Goal: Transaction & Acquisition: Download file/media

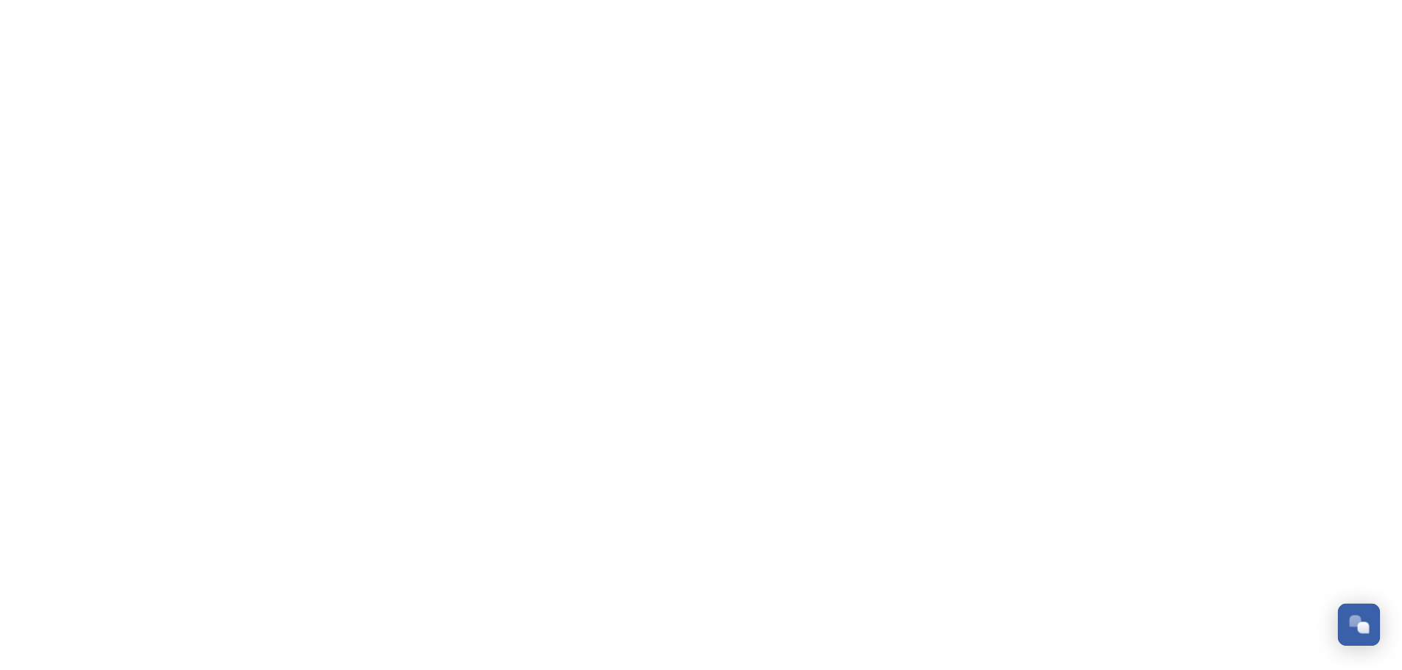
scroll to position [1137, 0]
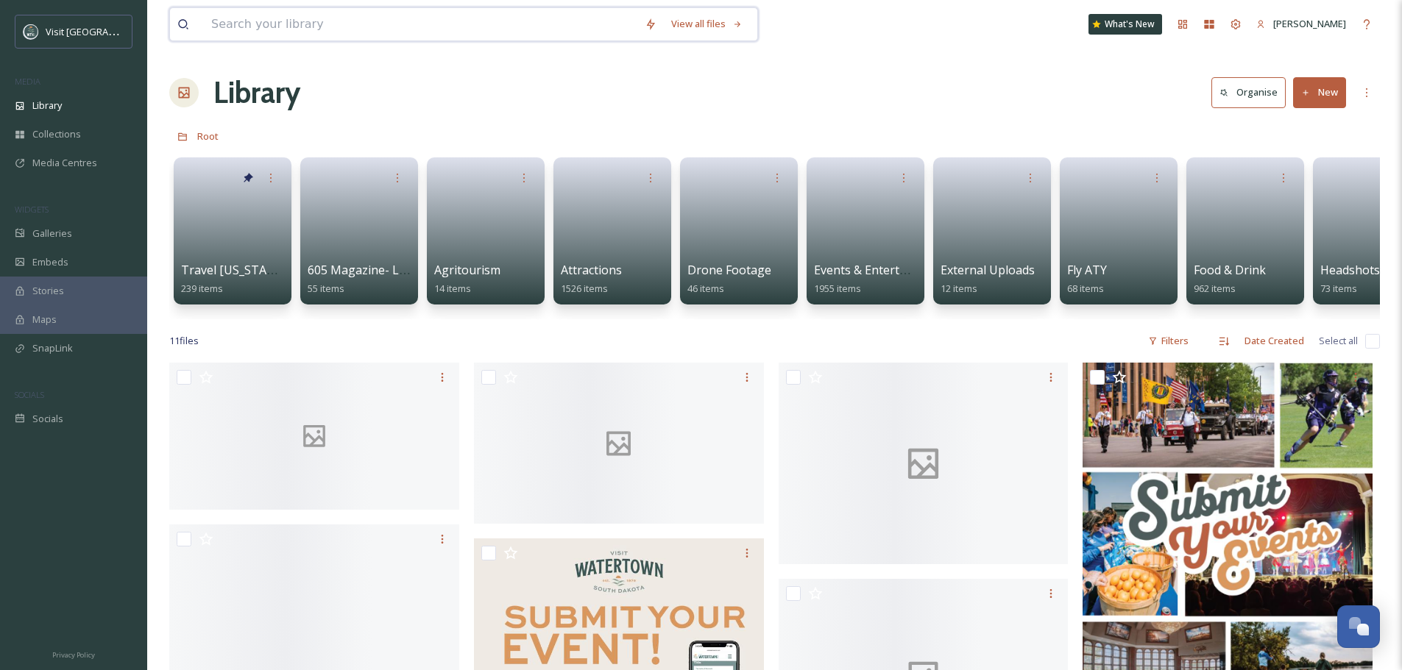
click at [305, 21] on input at bounding box center [420, 24] width 433 height 32
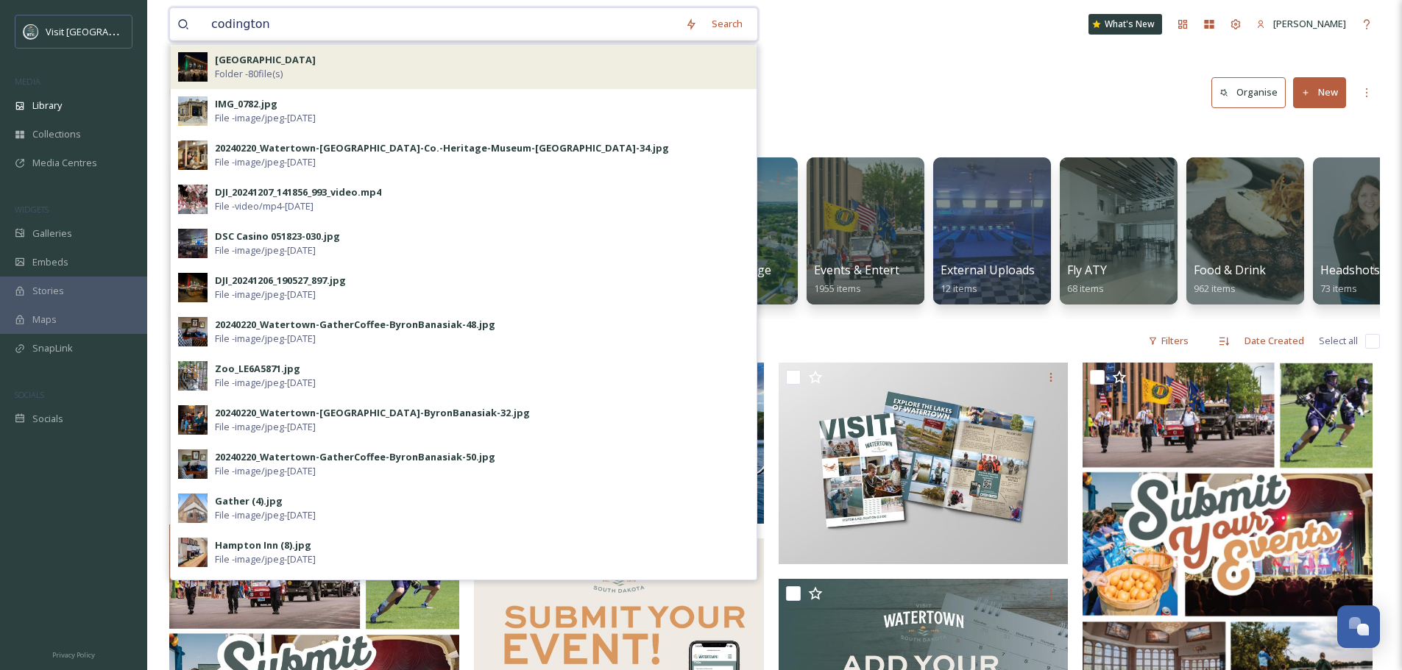
type input "codington"
click at [315, 67] on div "[GEOGRAPHIC_DATA] Folder - 80 file(s)" at bounding box center [482, 67] width 534 height 28
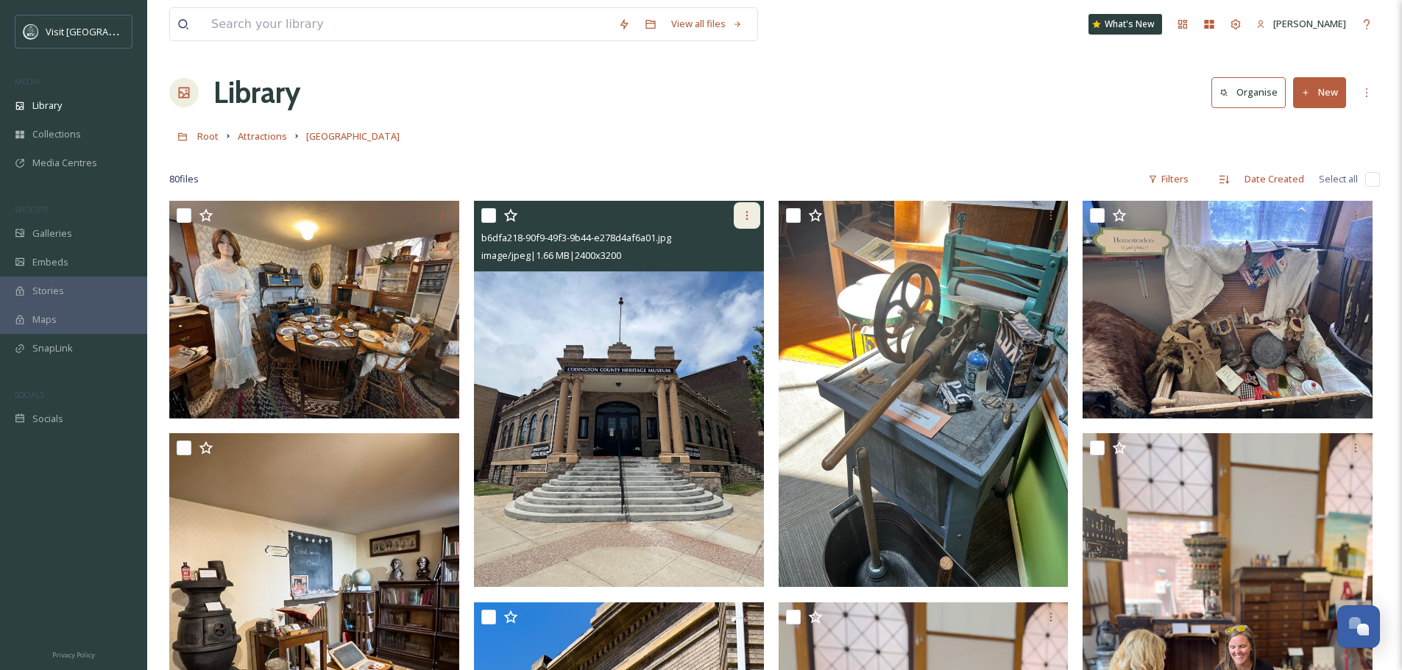
click at [752, 208] on div at bounding box center [747, 215] width 26 height 26
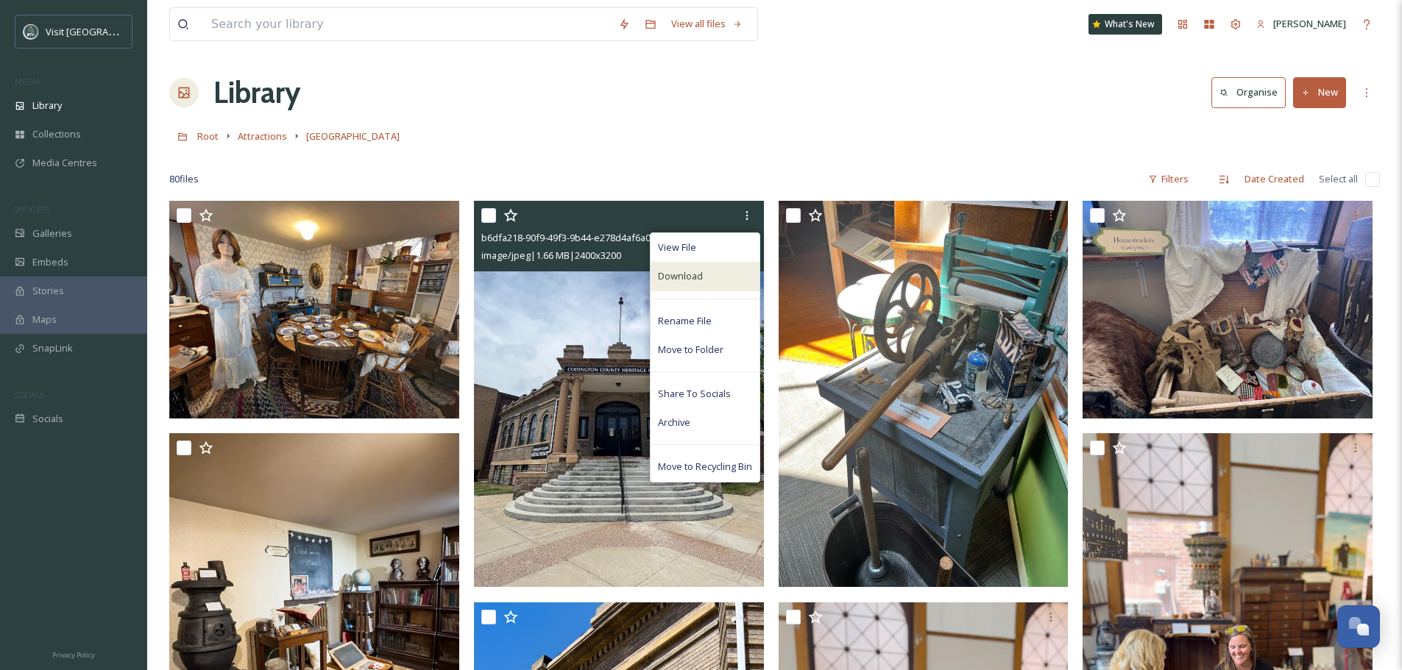
click at [717, 283] on div "Download" at bounding box center [705, 276] width 109 height 29
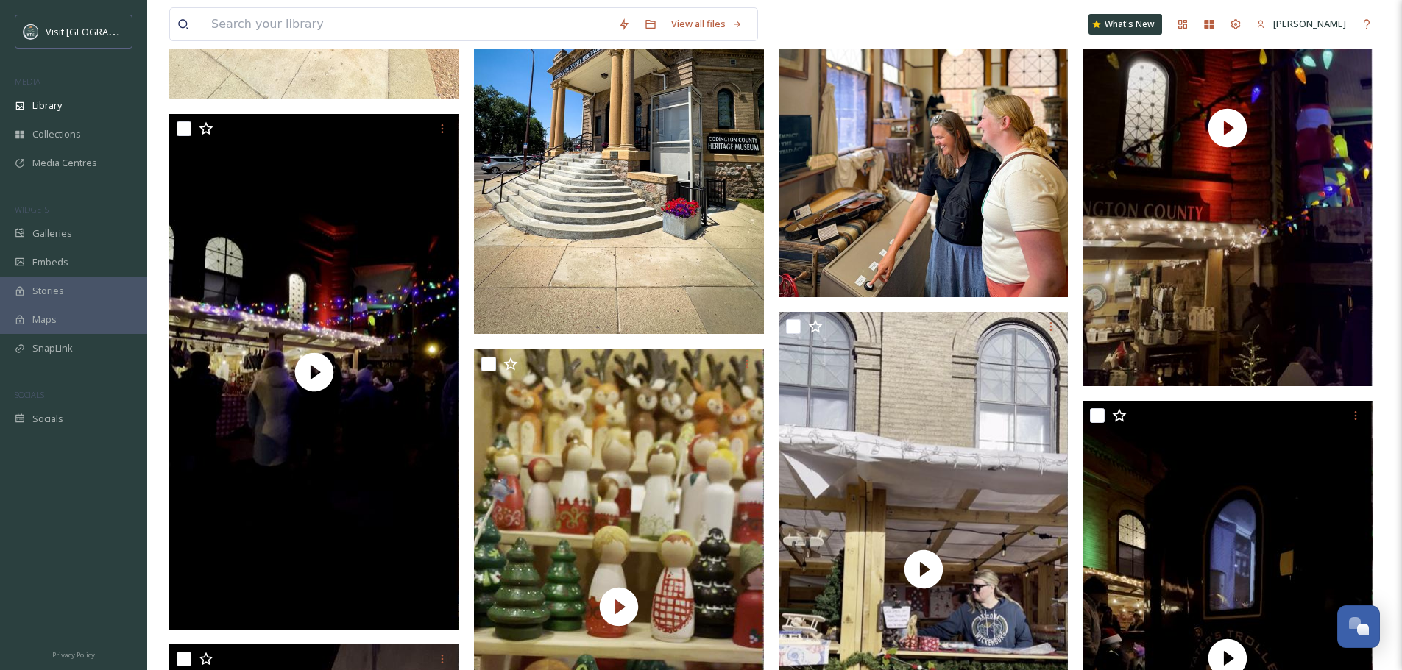
scroll to position [2060, 0]
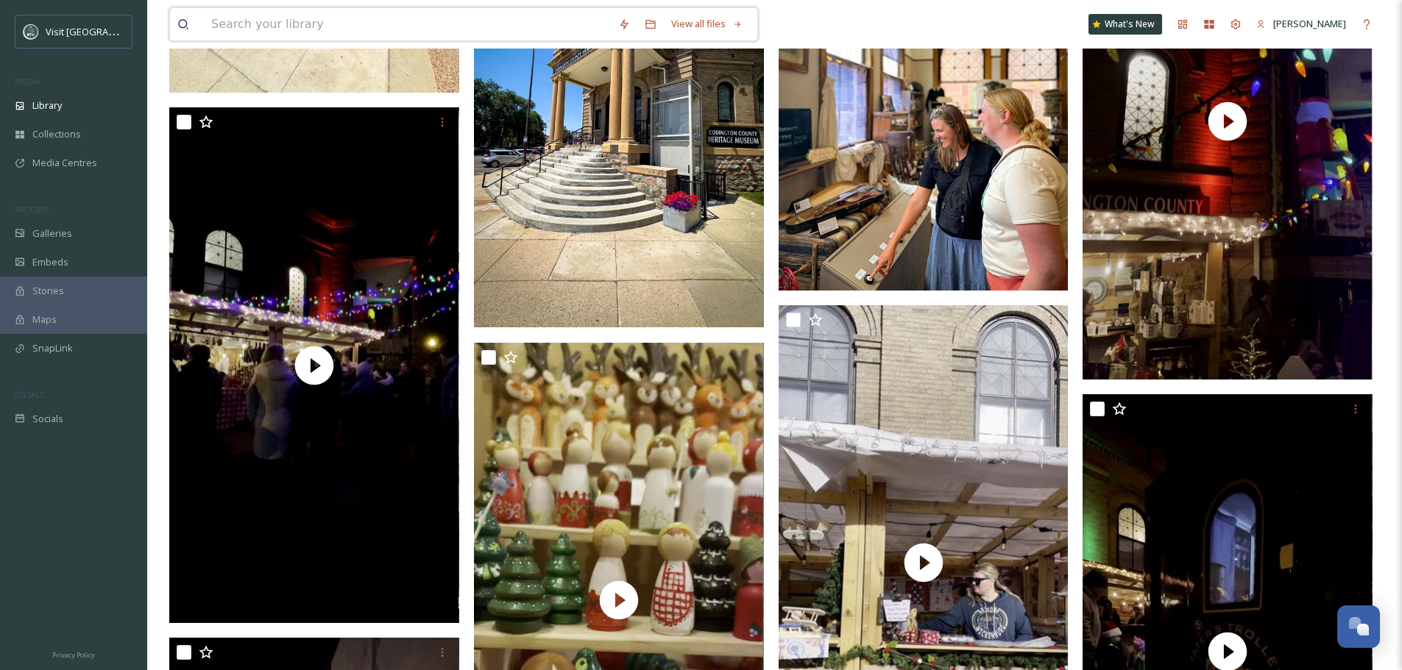
click at [298, 28] on input at bounding box center [407, 24] width 407 height 32
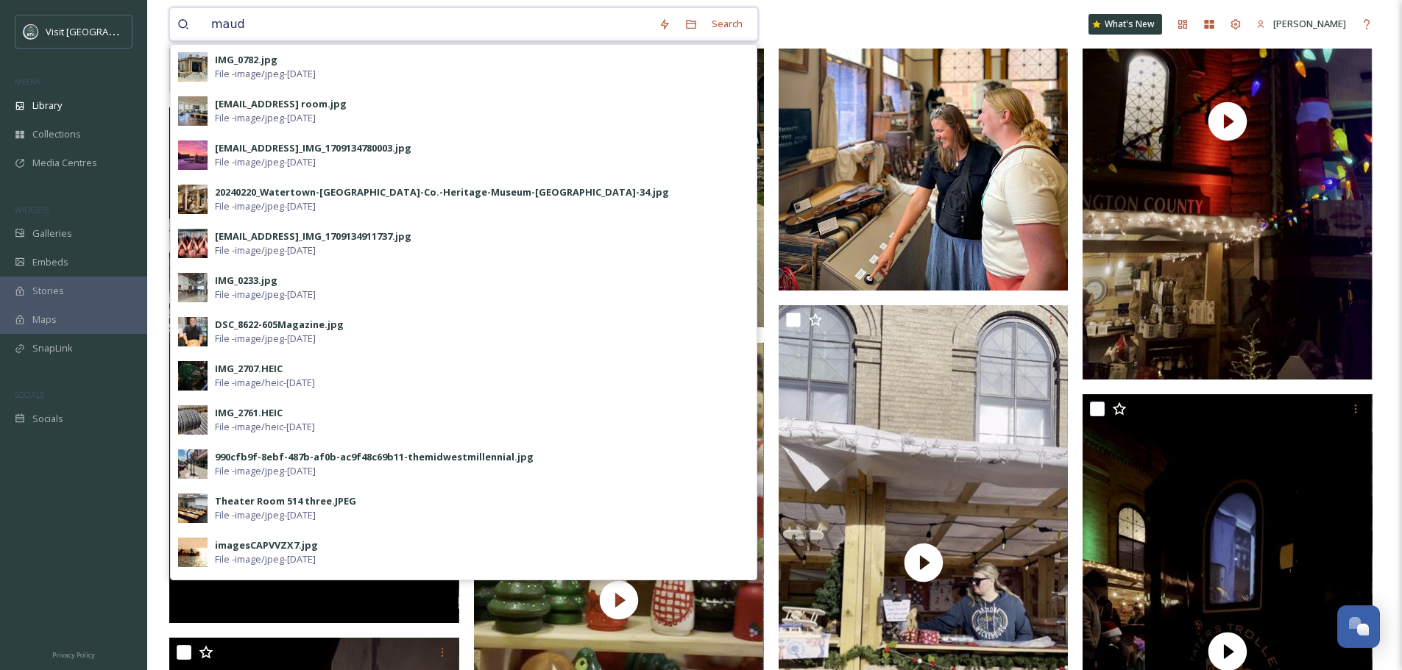
click at [298, 28] on input "maud" at bounding box center [427, 24] width 447 height 32
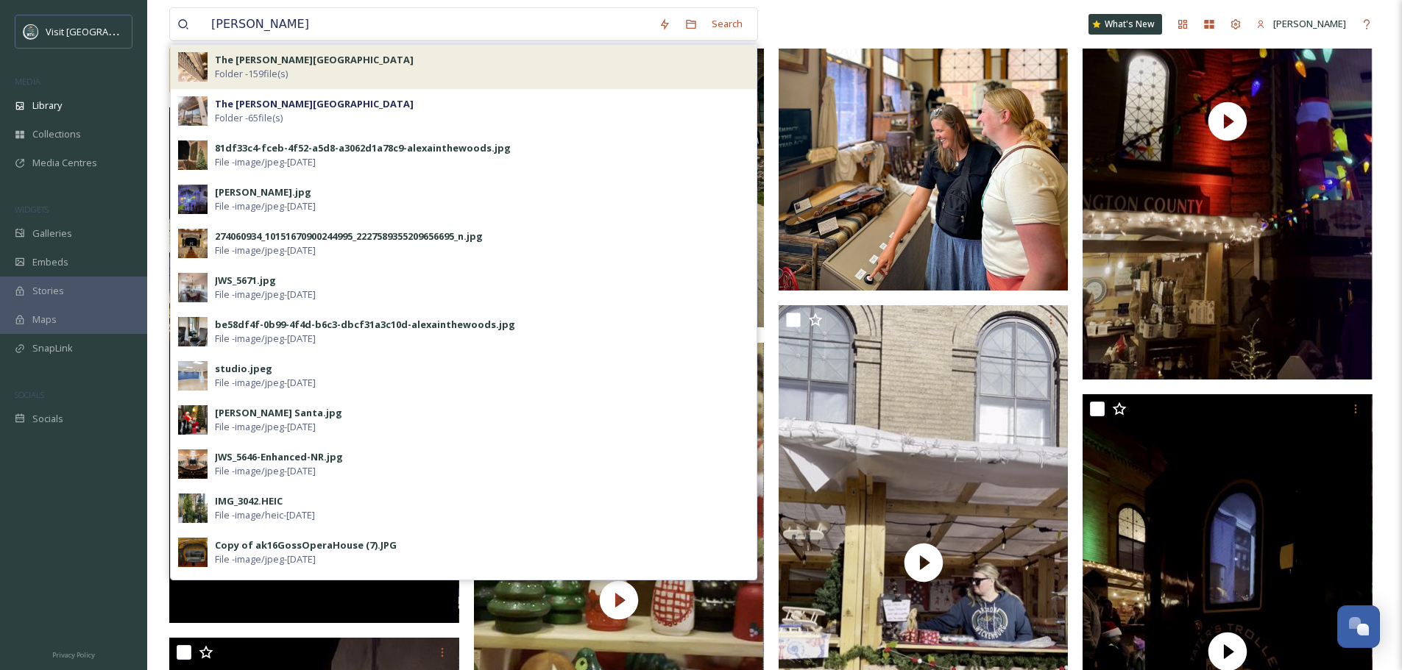
click at [270, 69] on span "Folder - 159 file(s)" at bounding box center [251, 74] width 73 height 14
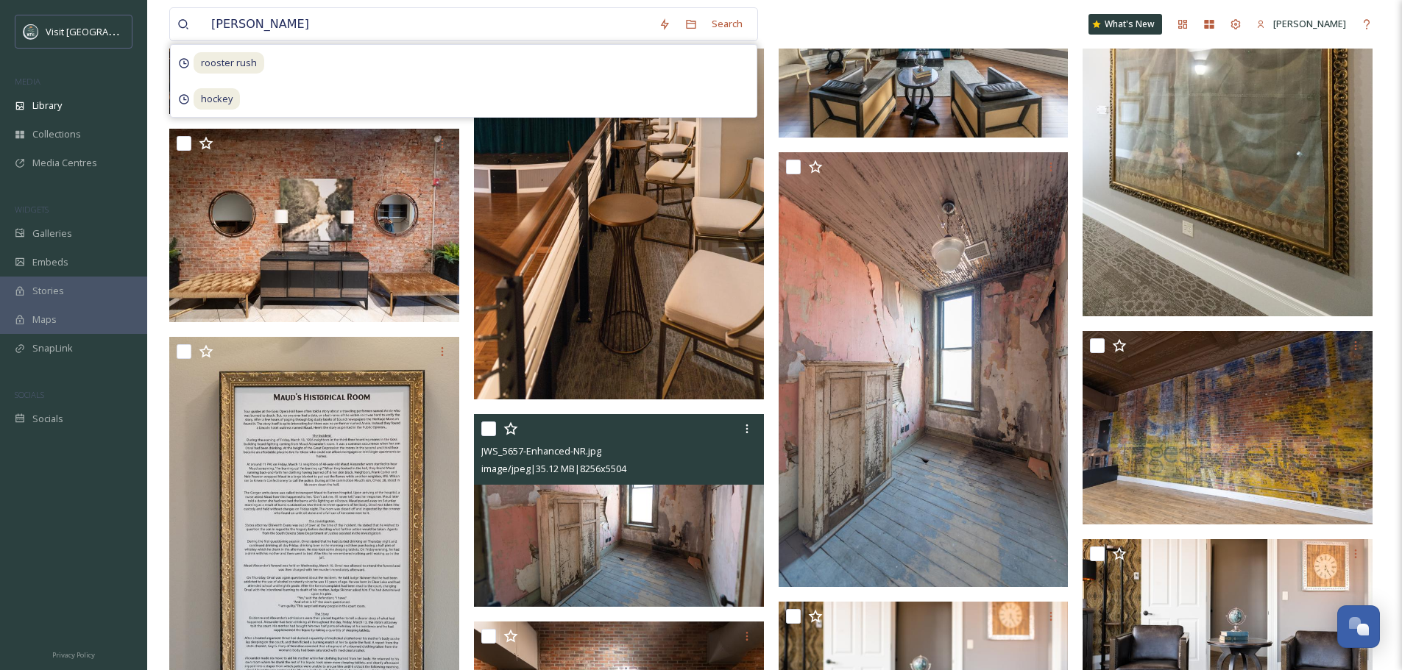
scroll to position [3827, 0]
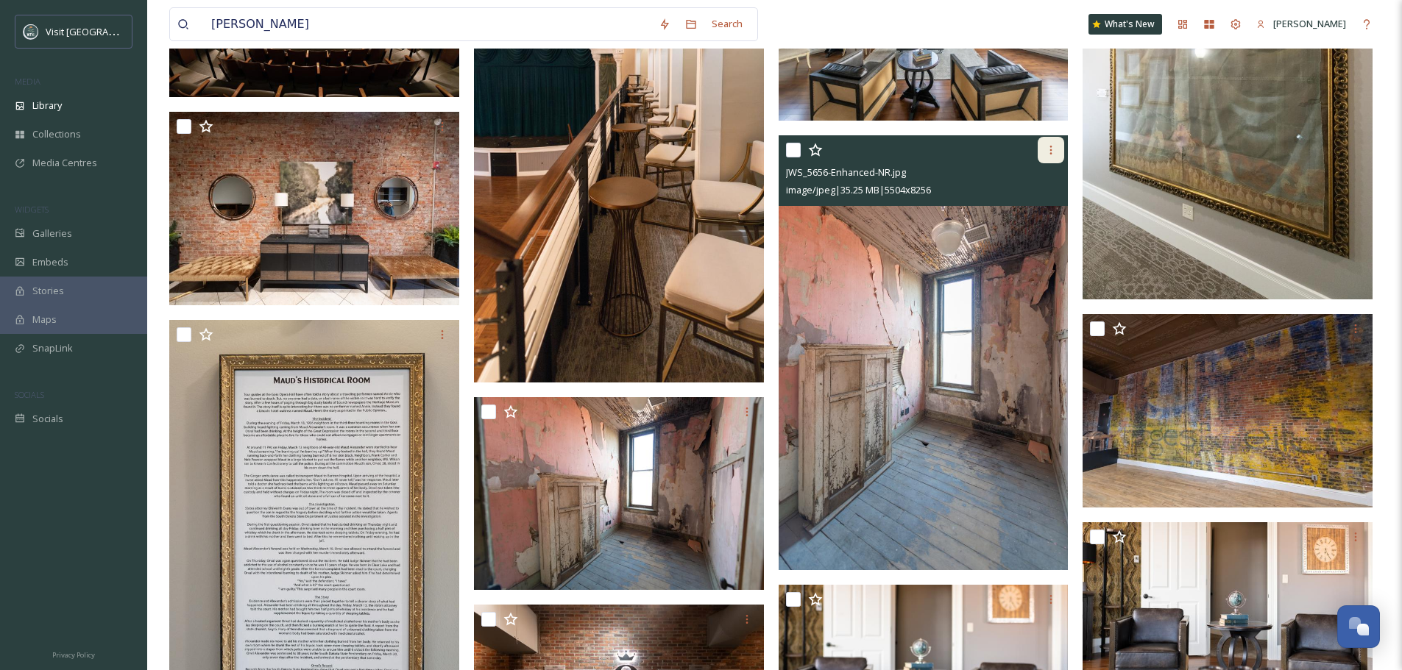
click at [1042, 159] on div at bounding box center [1051, 150] width 26 height 26
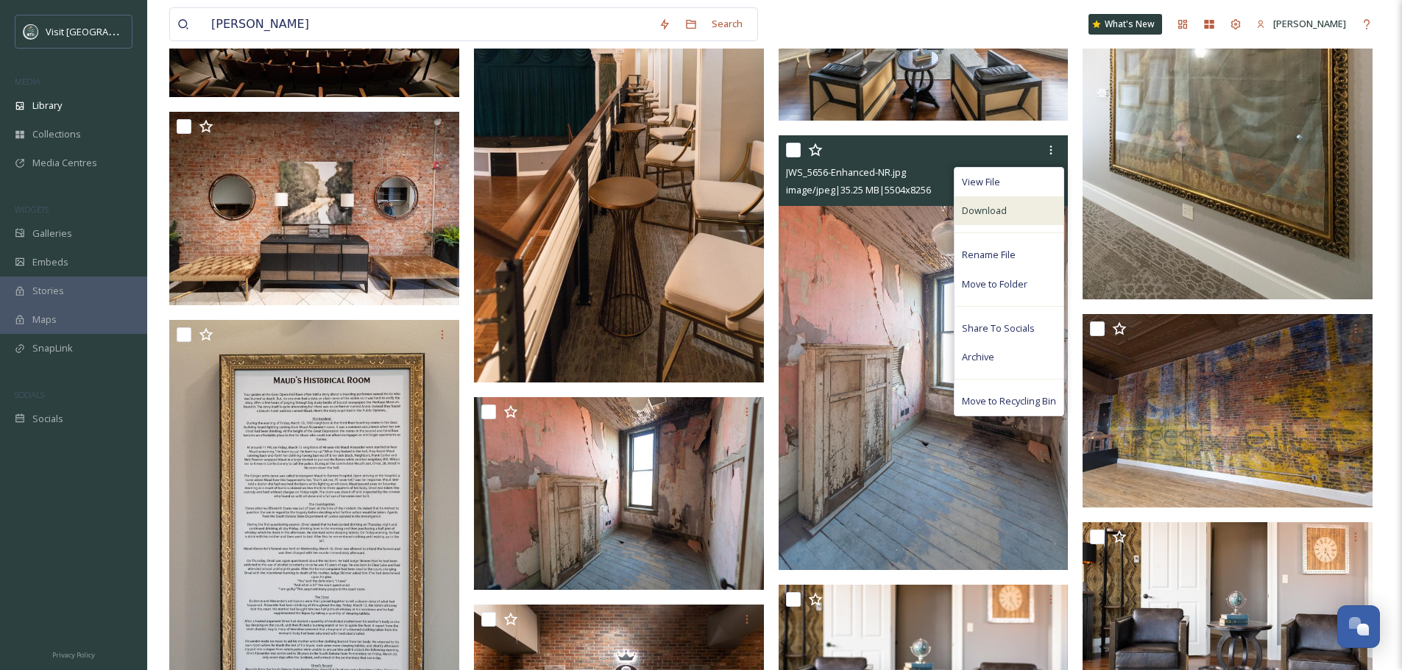
click at [1025, 208] on div "Download" at bounding box center [1008, 210] width 109 height 29
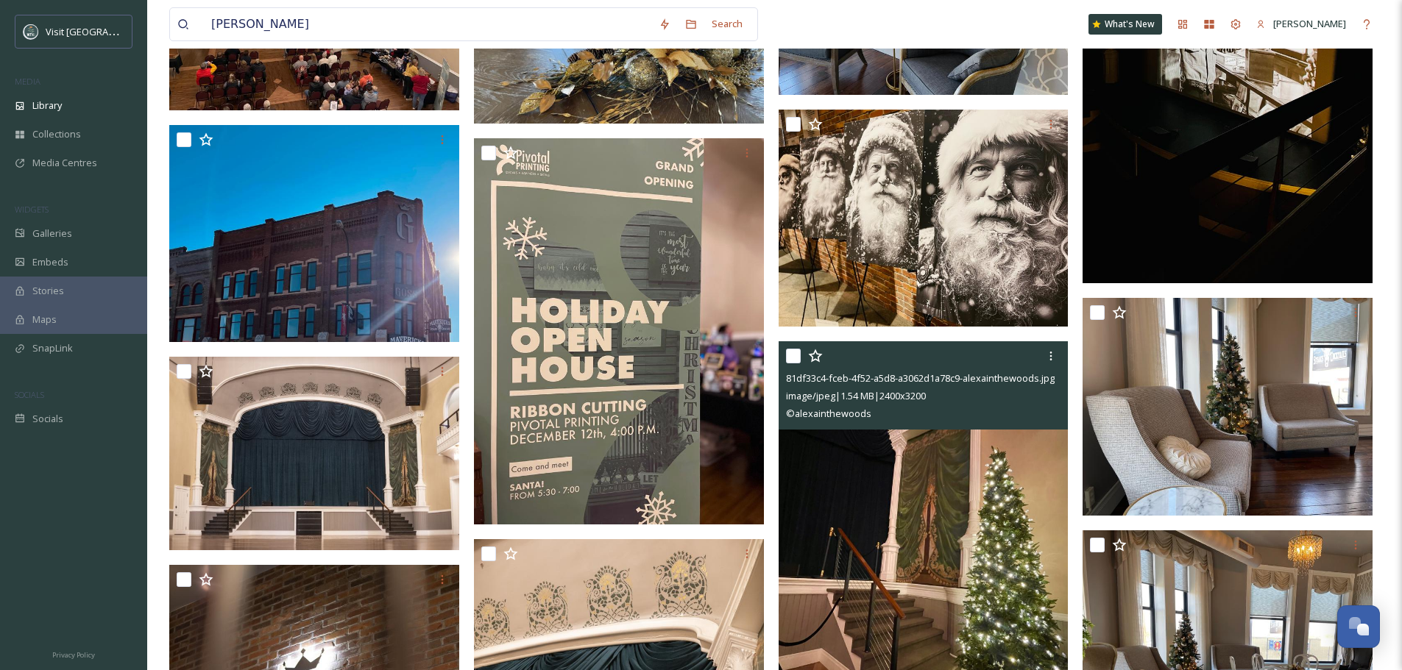
scroll to position [8830, 0]
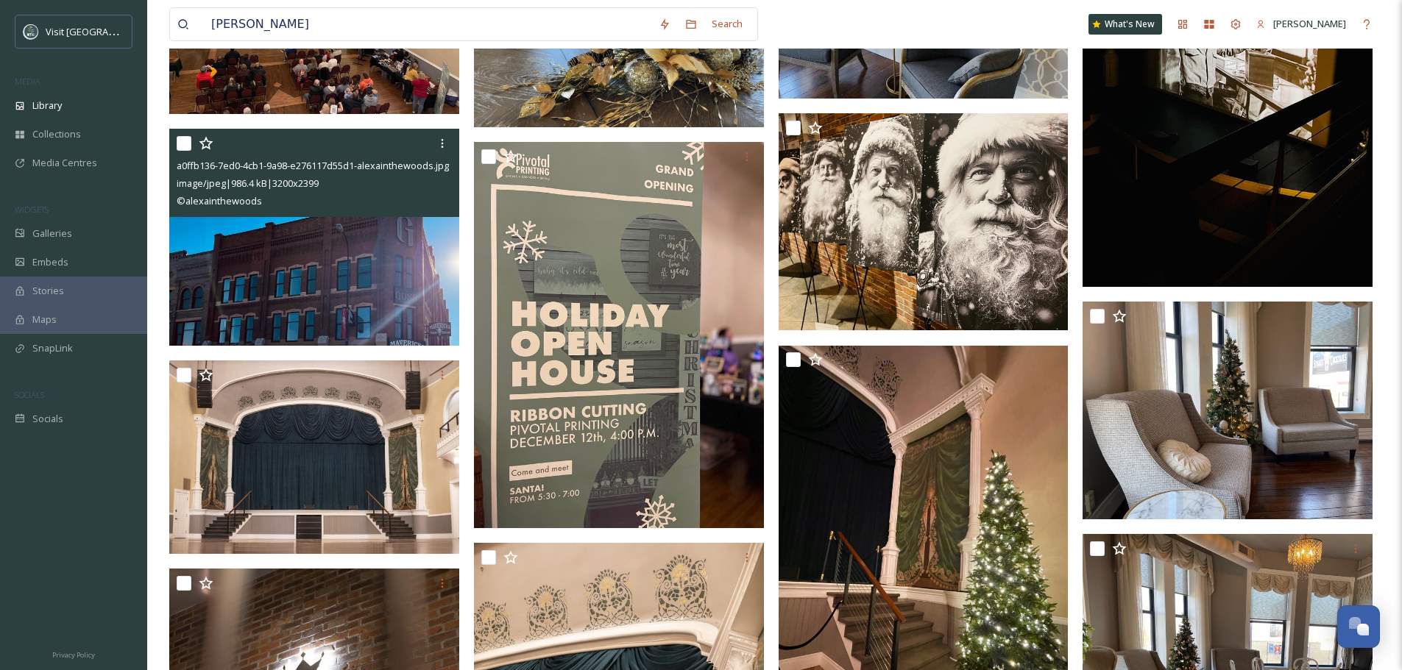
click at [416, 302] on img at bounding box center [314, 238] width 290 height 218
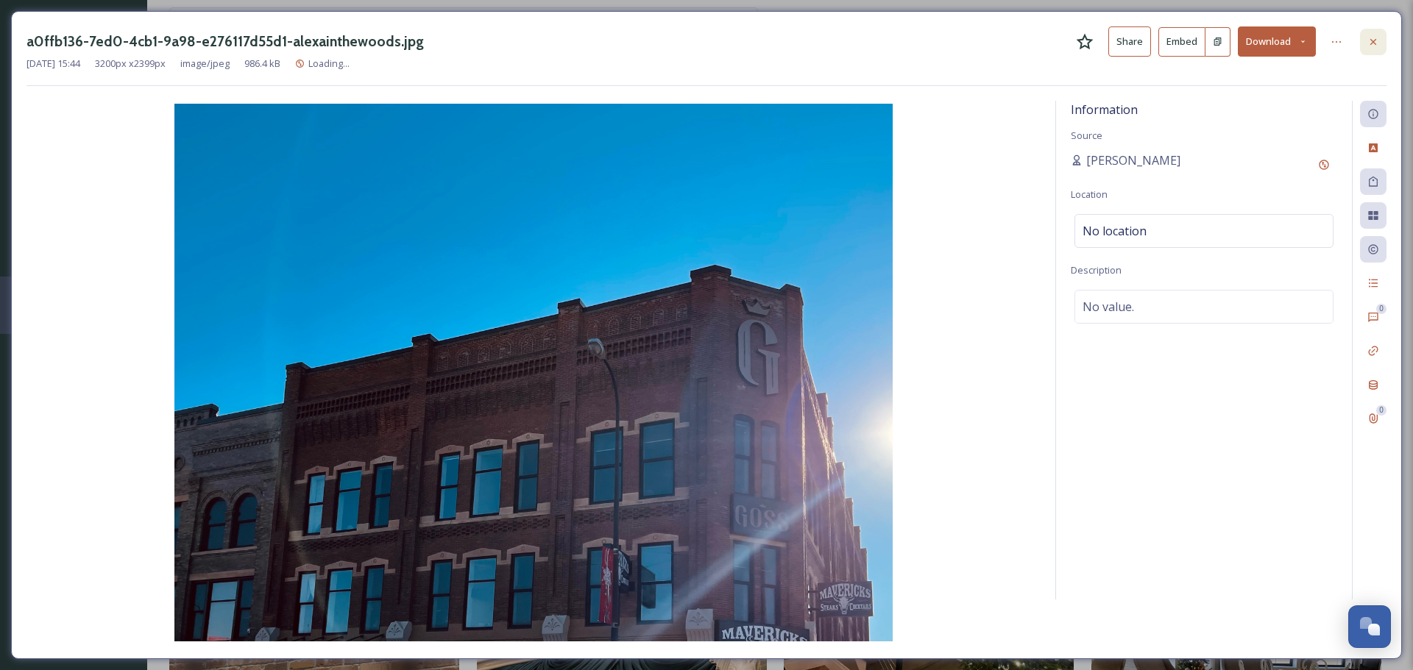
click at [1370, 32] on div at bounding box center [1373, 42] width 26 height 26
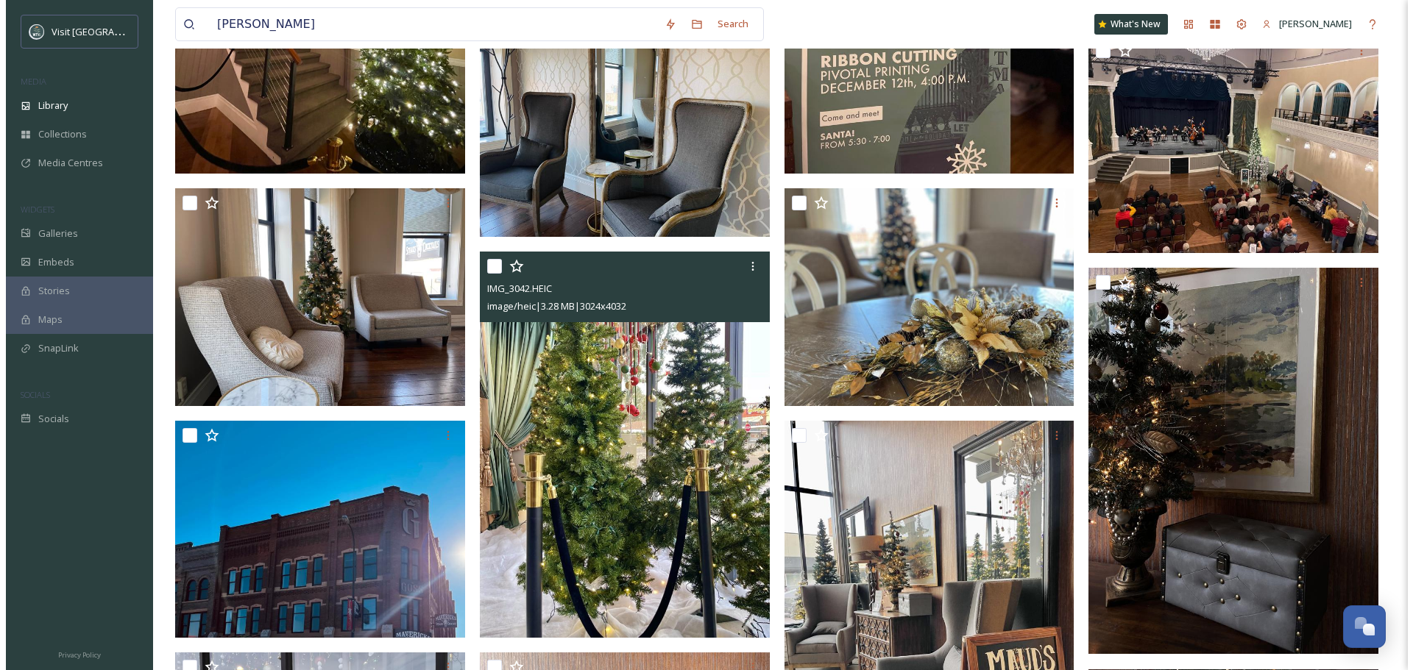
scroll to position [1534, 0]
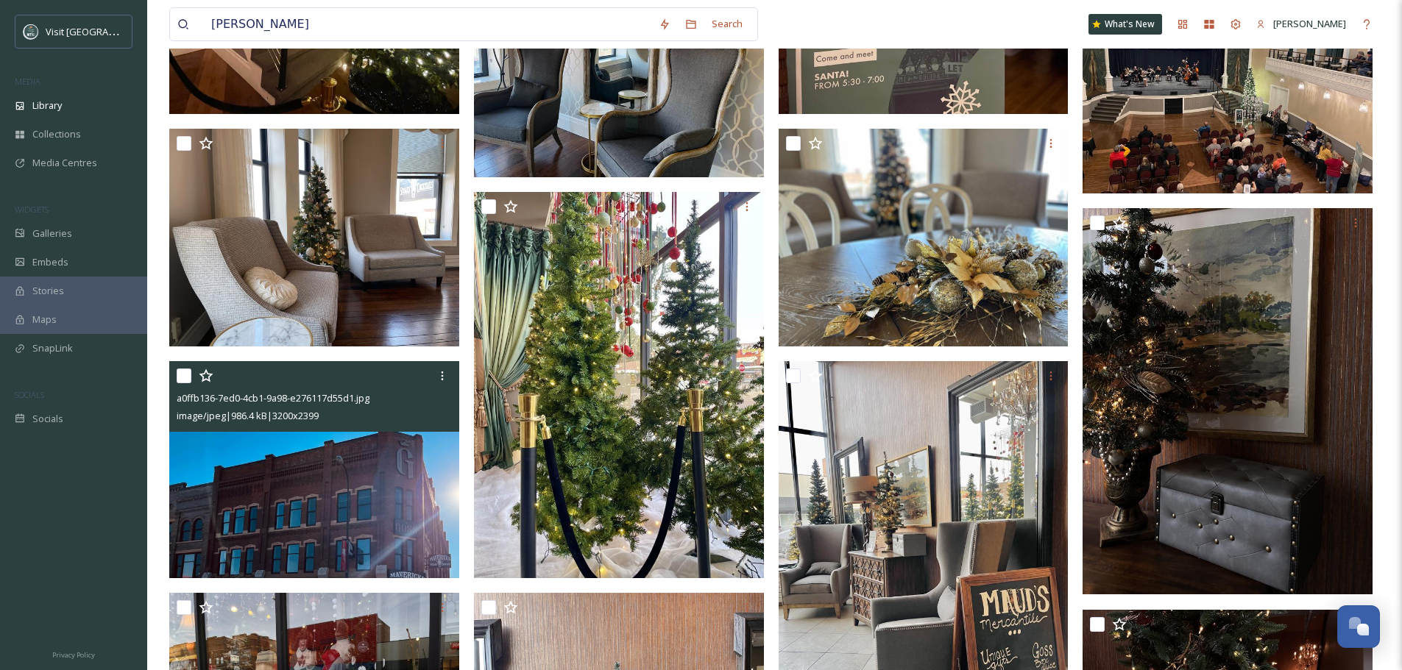
click at [400, 497] on img at bounding box center [314, 470] width 290 height 218
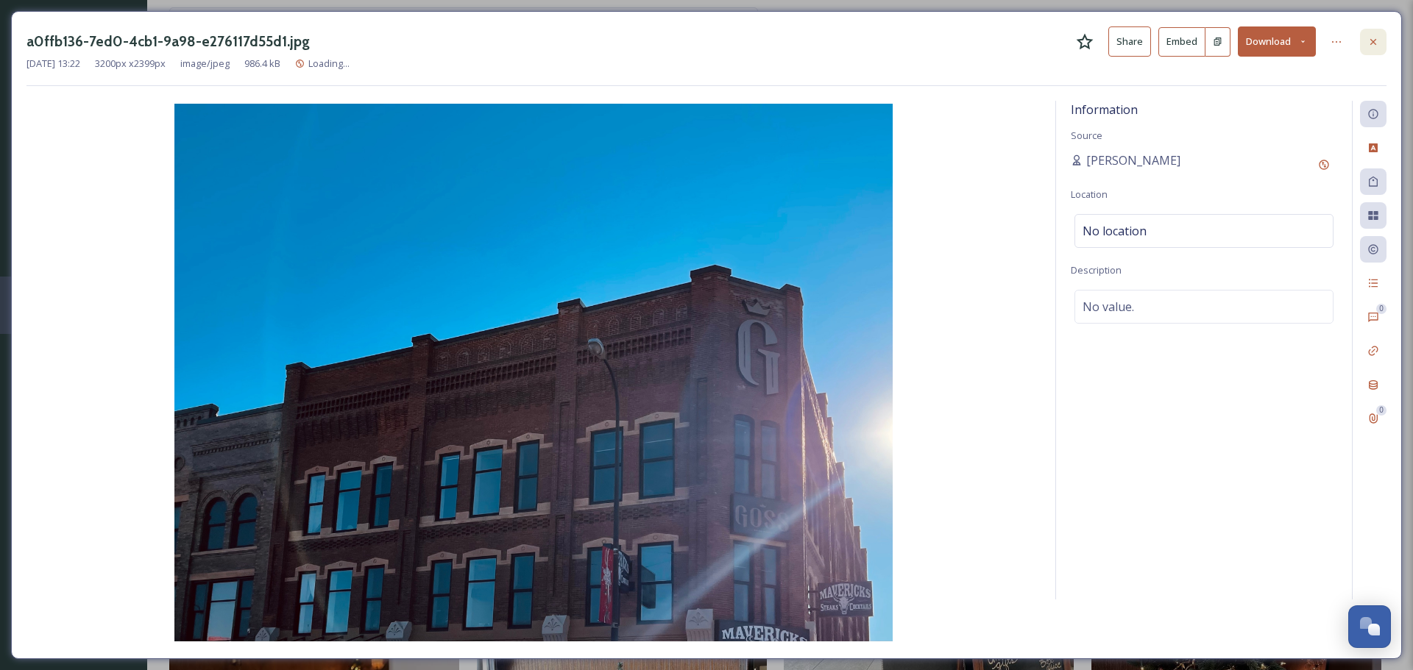
click at [1371, 38] on icon at bounding box center [1373, 42] width 12 height 12
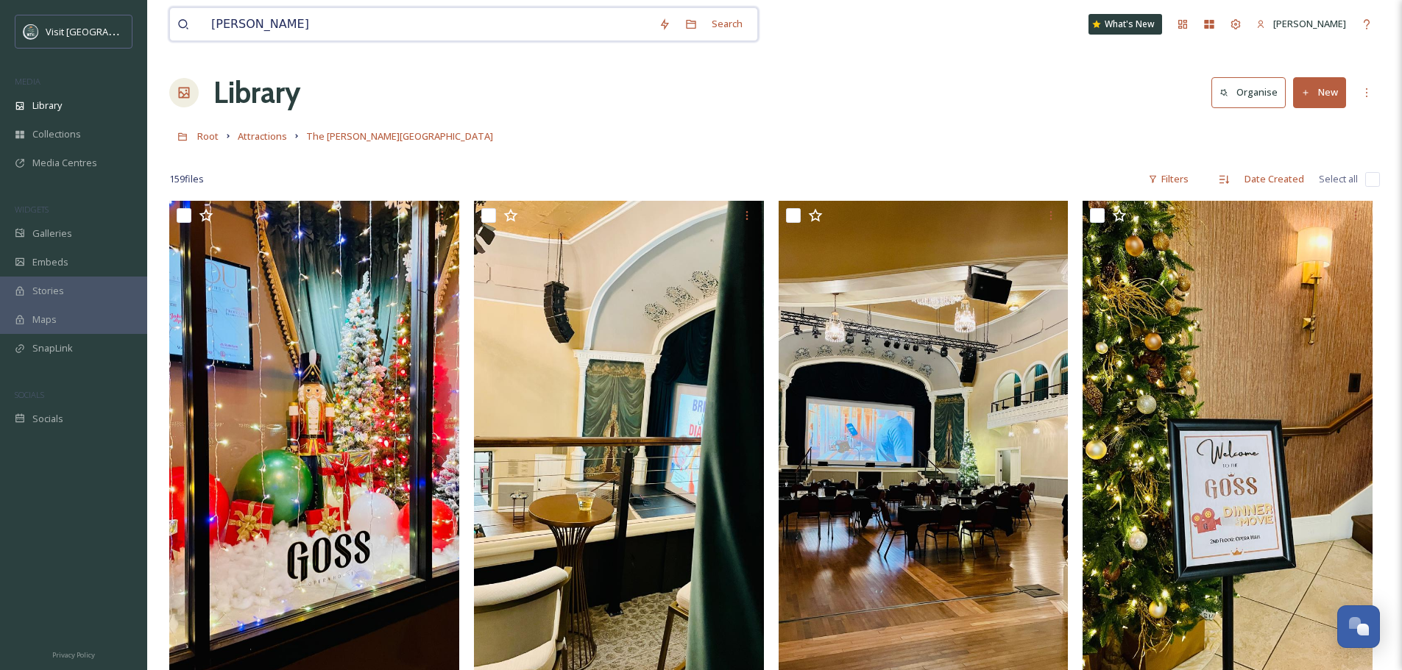
click at [282, 21] on input "[PERSON_NAME]" at bounding box center [427, 24] width 447 height 32
type input "g"
type input "[PERSON_NAME] exterior"
click at [709, 24] on div "Search Press Enter to search" at bounding box center [718, 24] width 63 height 29
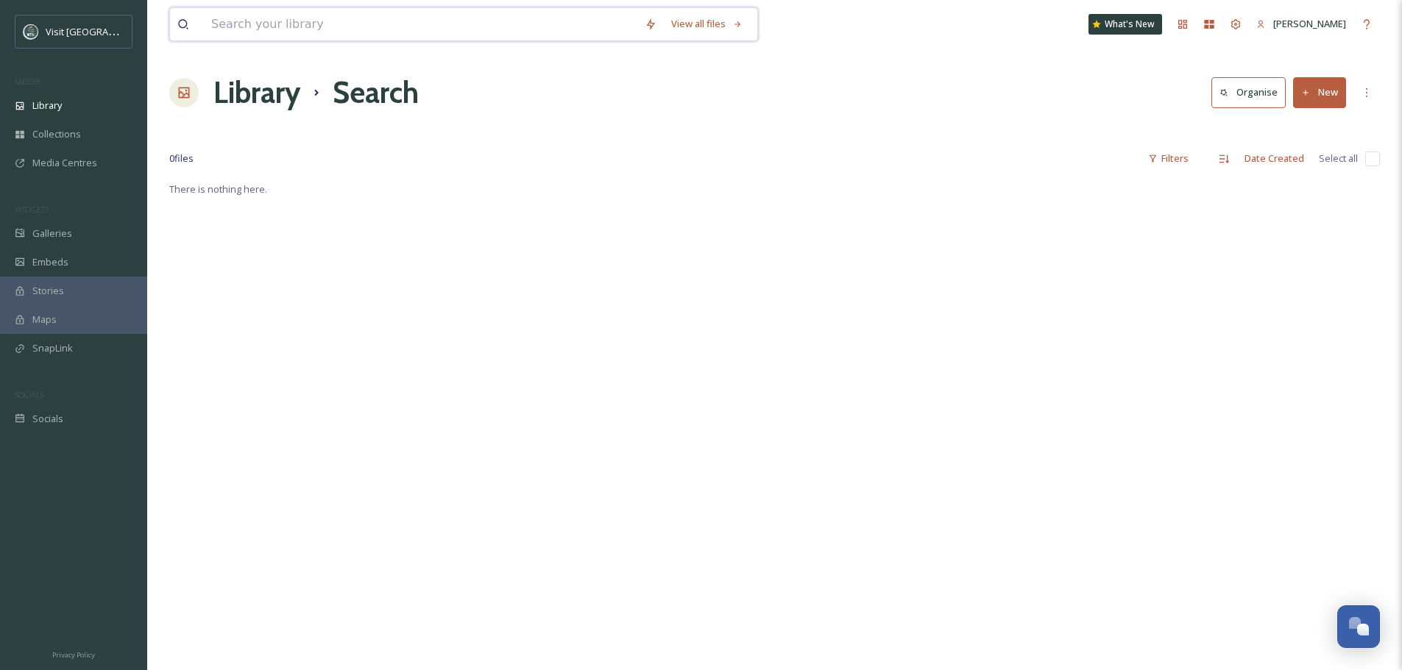
click at [387, 27] on input at bounding box center [420, 24] width 433 height 32
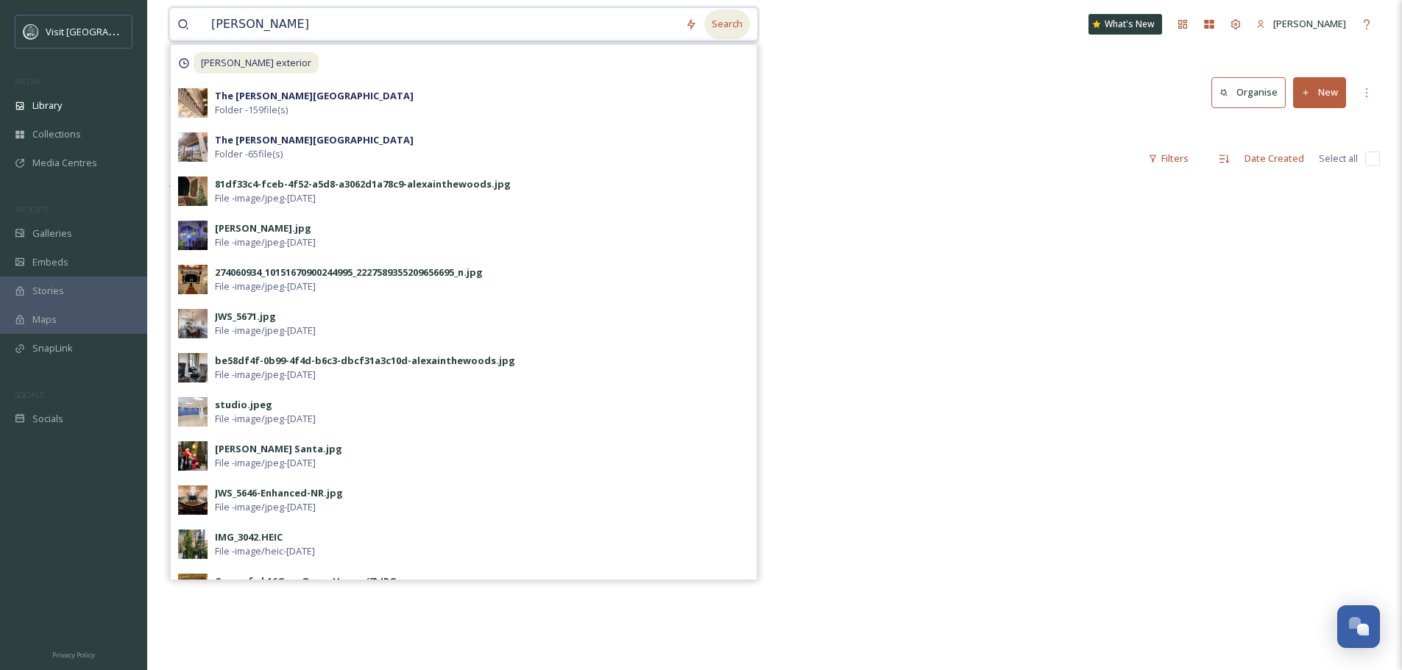
type input "[PERSON_NAME]"
click at [721, 22] on div "Search" at bounding box center [727, 24] width 46 height 29
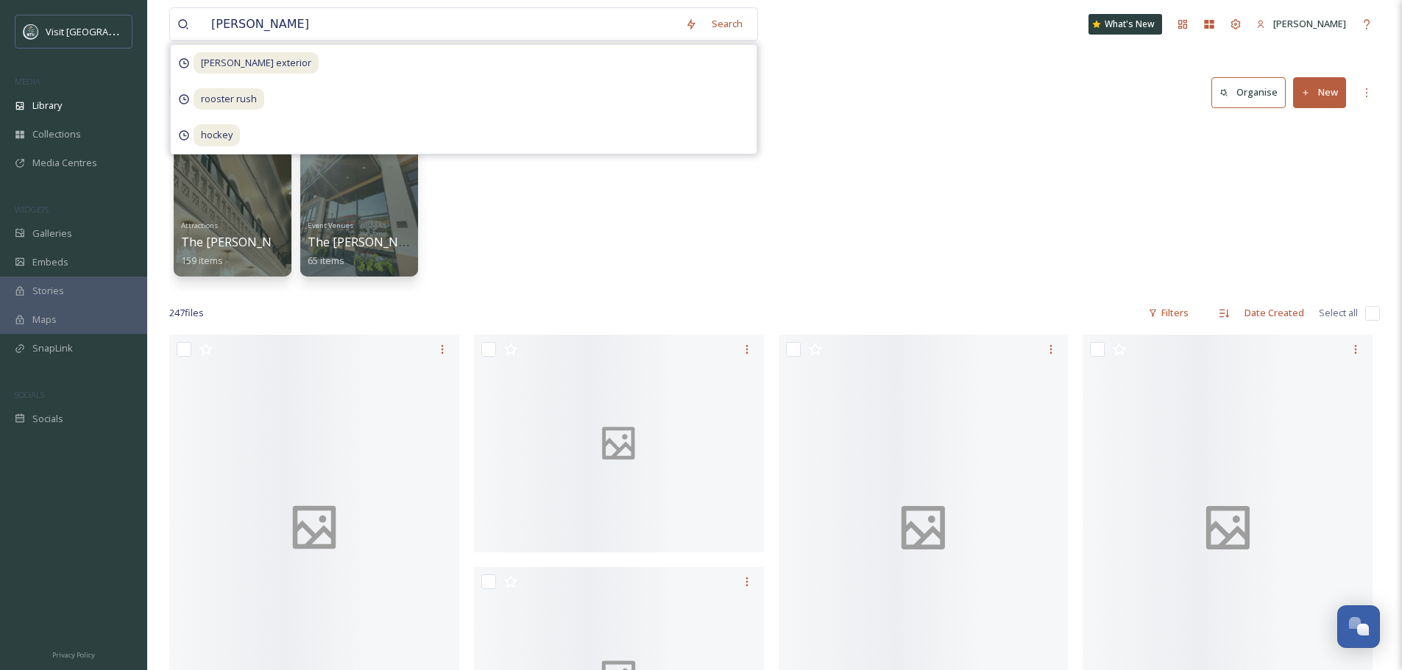
click at [862, 174] on div "Attractions The [PERSON_NAME][GEOGRAPHIC_DATA] 159 items Event Venues [GEOGRAPH…" at bounding box center [774, 206] width 1211 height 169
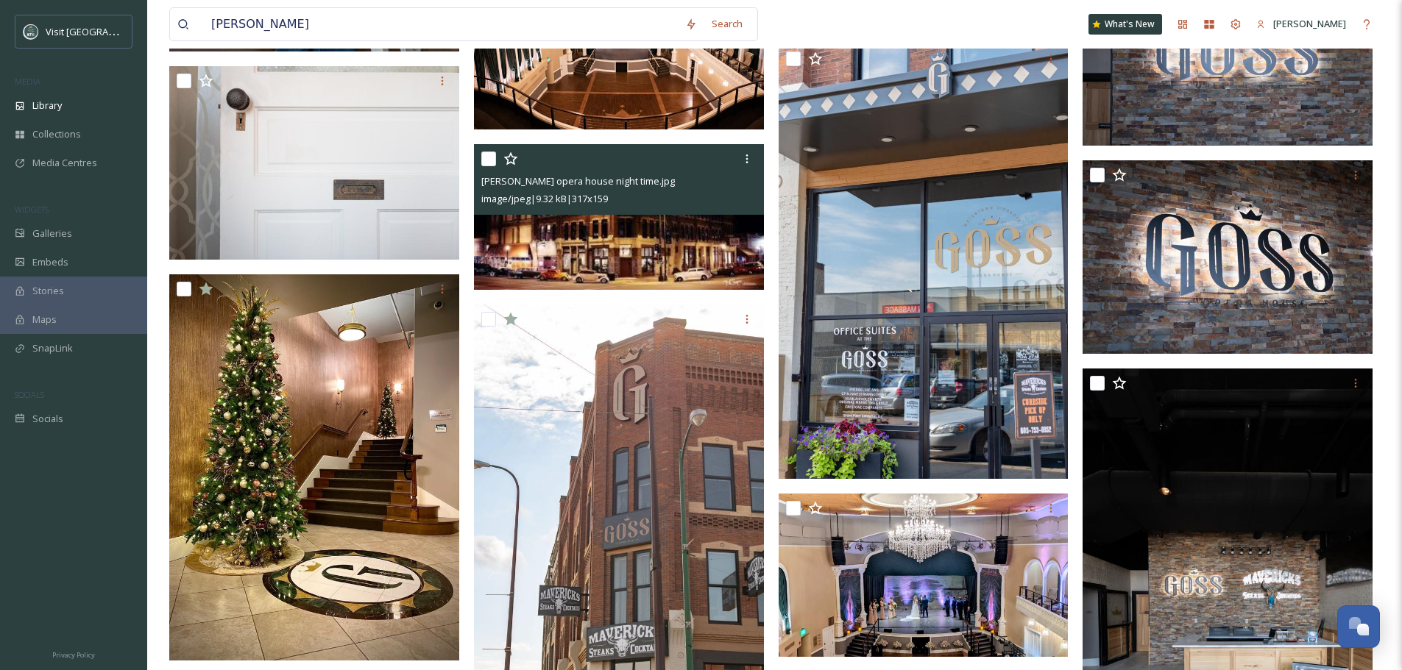
scroll to position [11995, 0]
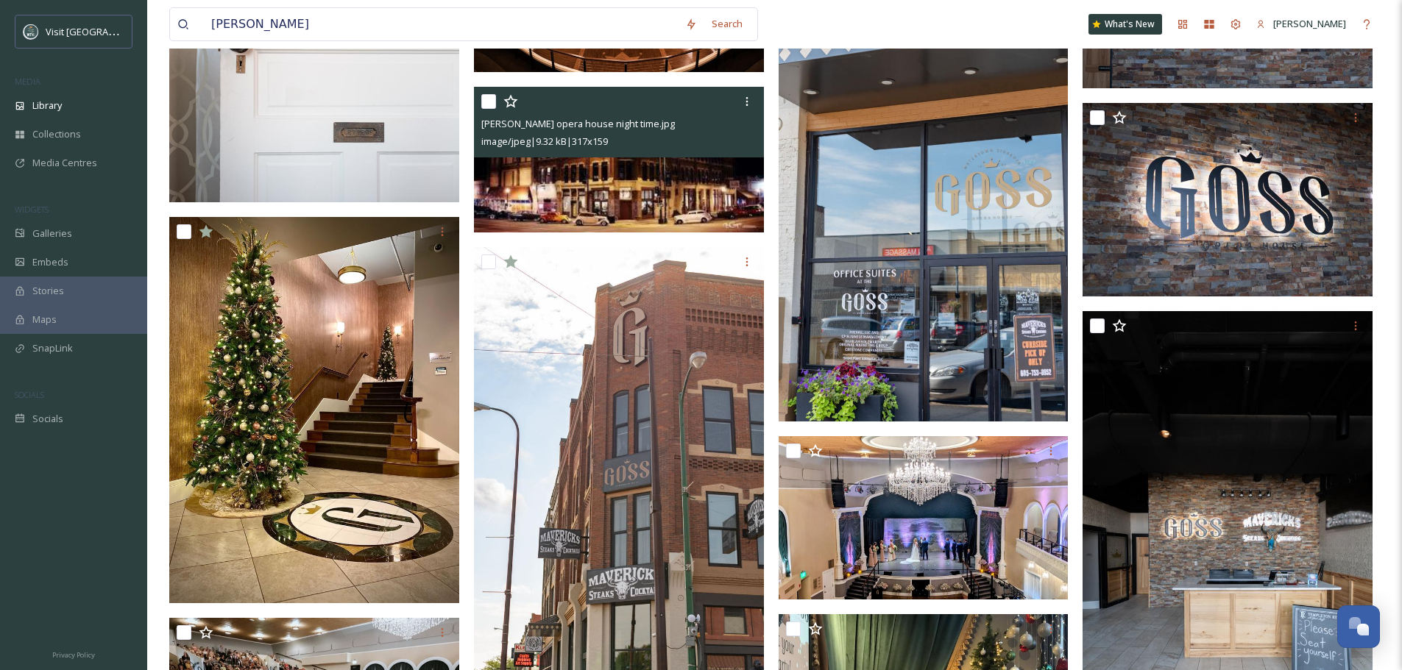
click at [760, 93] on div "[PERSON_NAME] opera house night time.jpg image/jpeg | 9.32 kB | 317 x 159" at bounding box center [619, 122] width 290 height 71
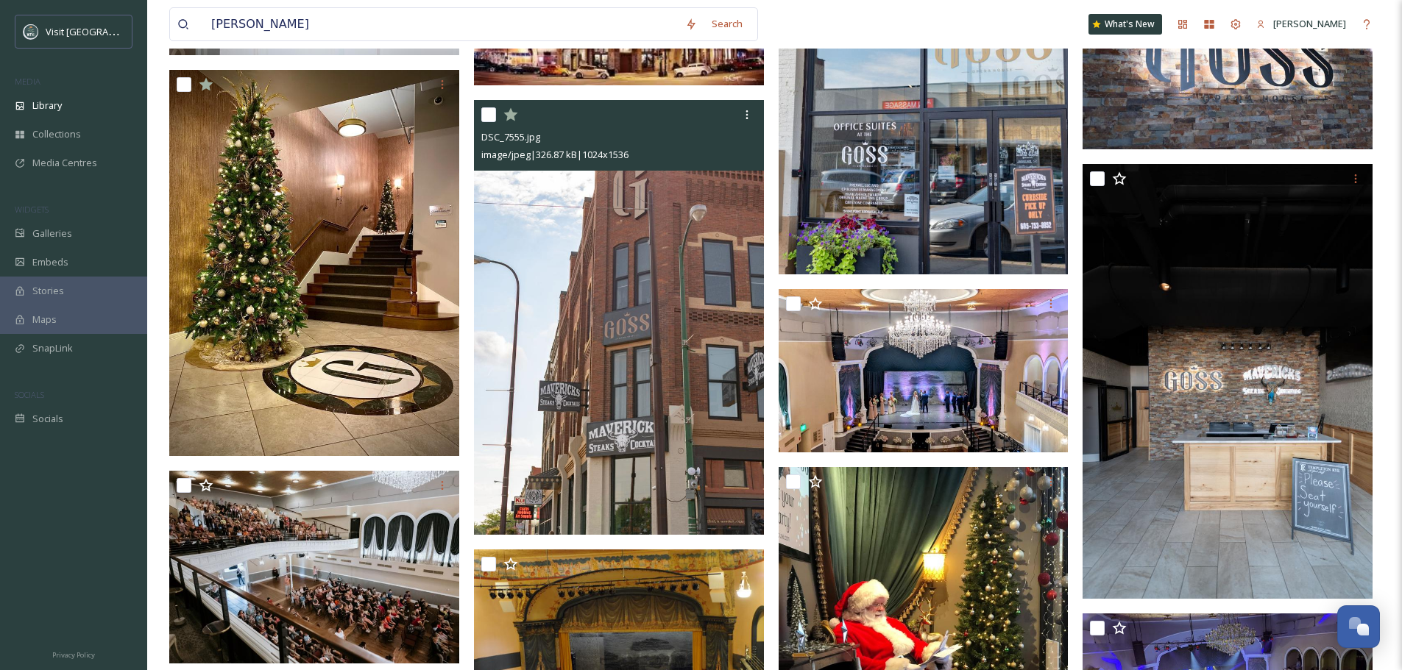
scroll to position [12068, 0]
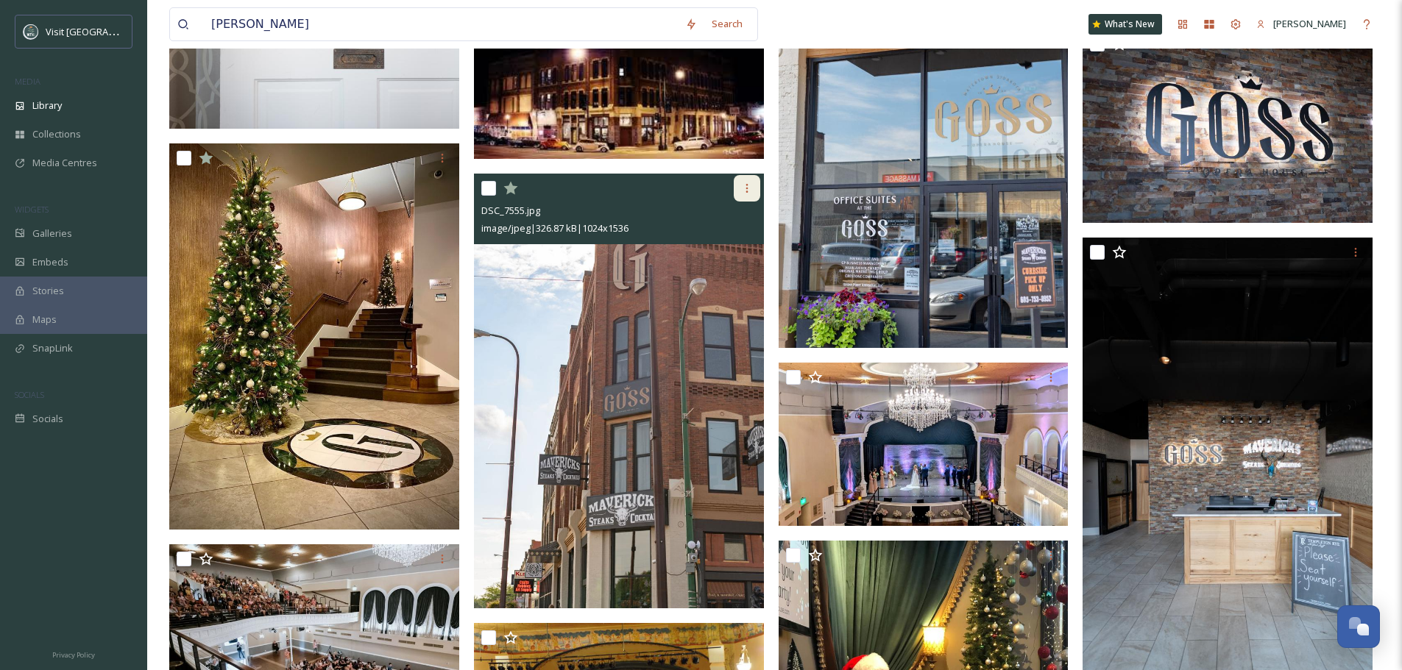
click at [744, 192] on icon at bounding box center [747, 188] width 12 height 12
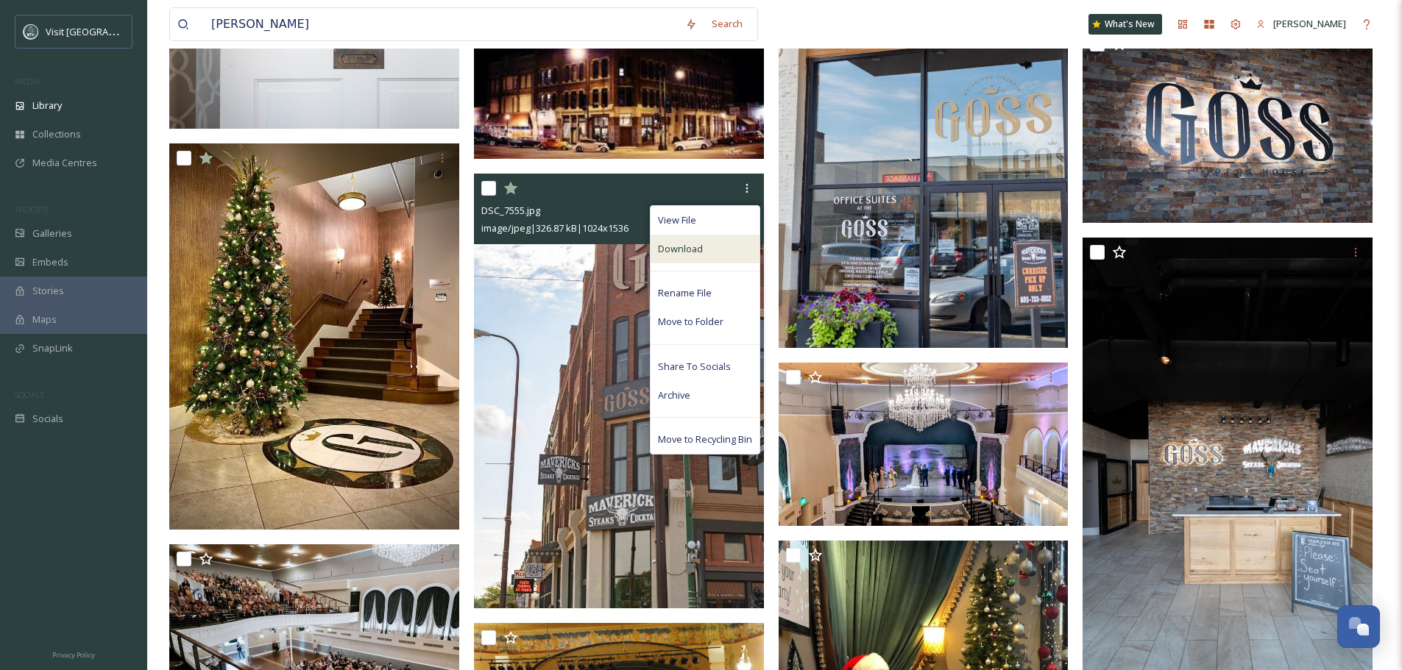
click at [734, 244] on div "Download" at bounding box center [705, 249] width 109 height 29
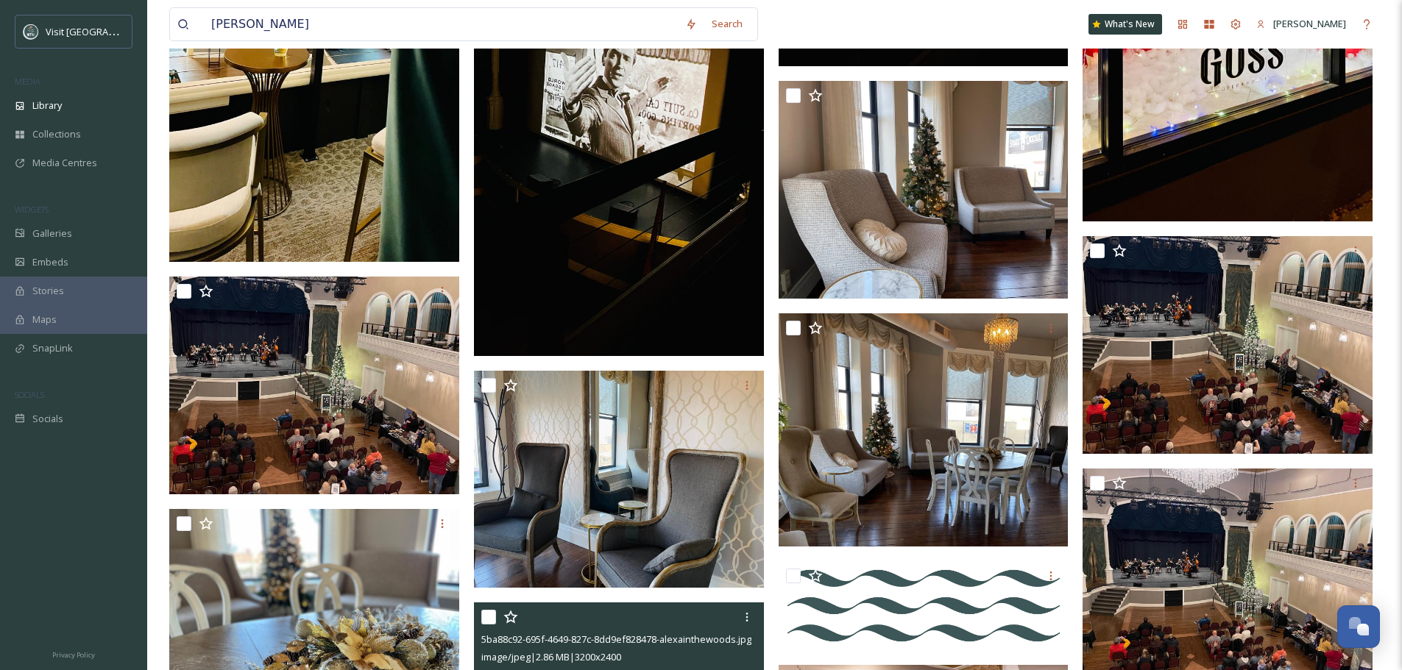
scroll to position [14497, 0]
